Goal: Task Accomplishment & Management: Use online tool/utility

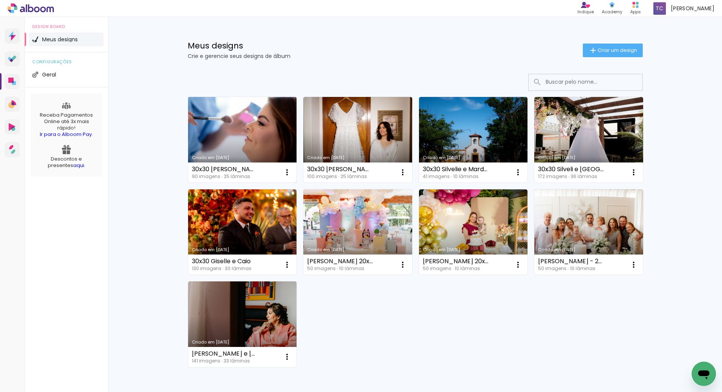
click at [254, 121] on link "Criado em [DATE]" at bounding box center [242, 140] width 109 height 86
